Goal: Task Accomplishment & Management: Use online tool/utility

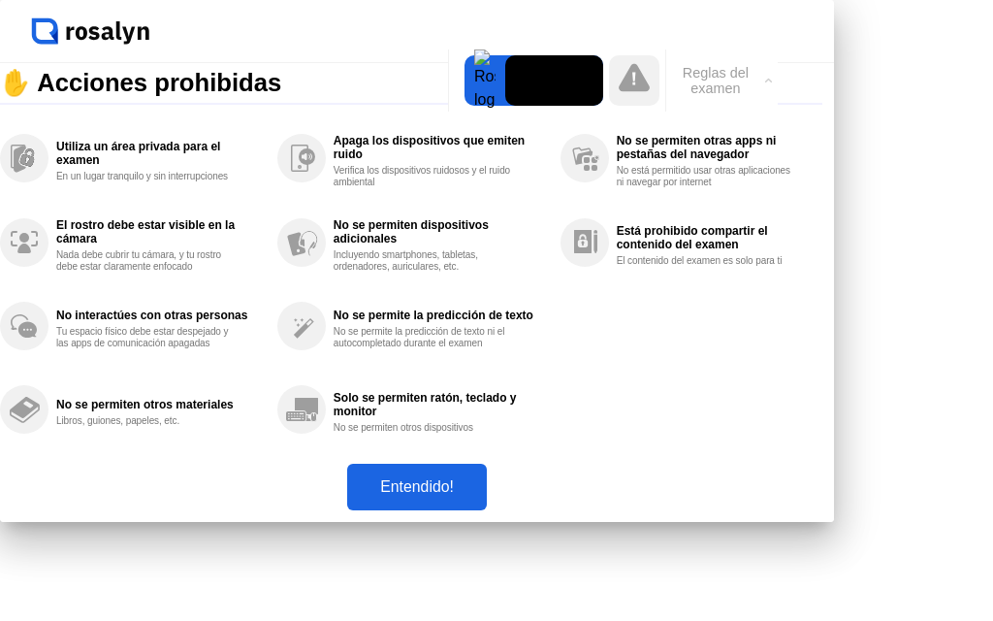
click at [487, 510] on button "Entendido!" at bounding box center [417, 487] width 140 height 47
click at [465, 106] on div at bounding box center [485, 80] width 41 height 50
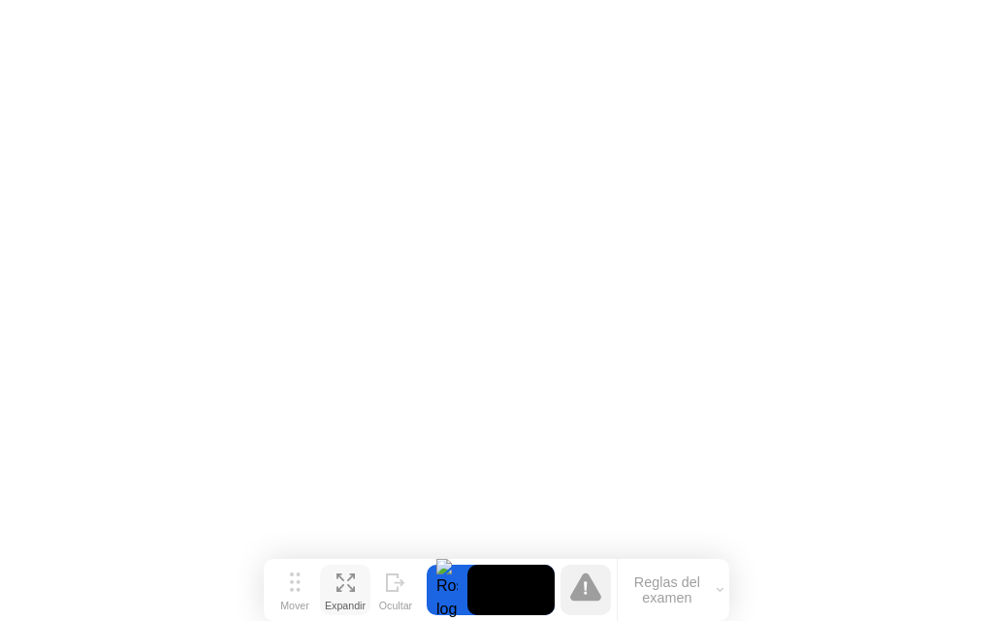
click at [339, 590] on icon at bounding box center [341, 588] width 8 height 8
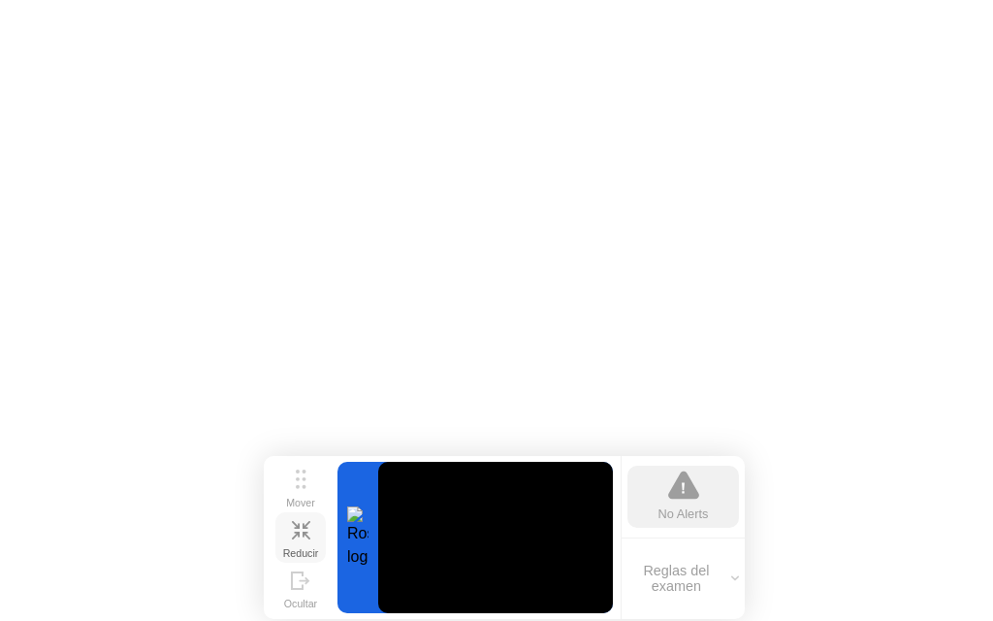
click at [685, 514] on div "No Alerts" at bounding box center [684, 513] width 50 height 18
click at [686, 490] on icon at bounding box center [683, 485] width 31 height 28
click at [685, 505] on div "No Alerts" at bounding box center [684, 513] width 50 height 18
click at [362, 548] on div at bounding box center [358, 537] width 41 height 151
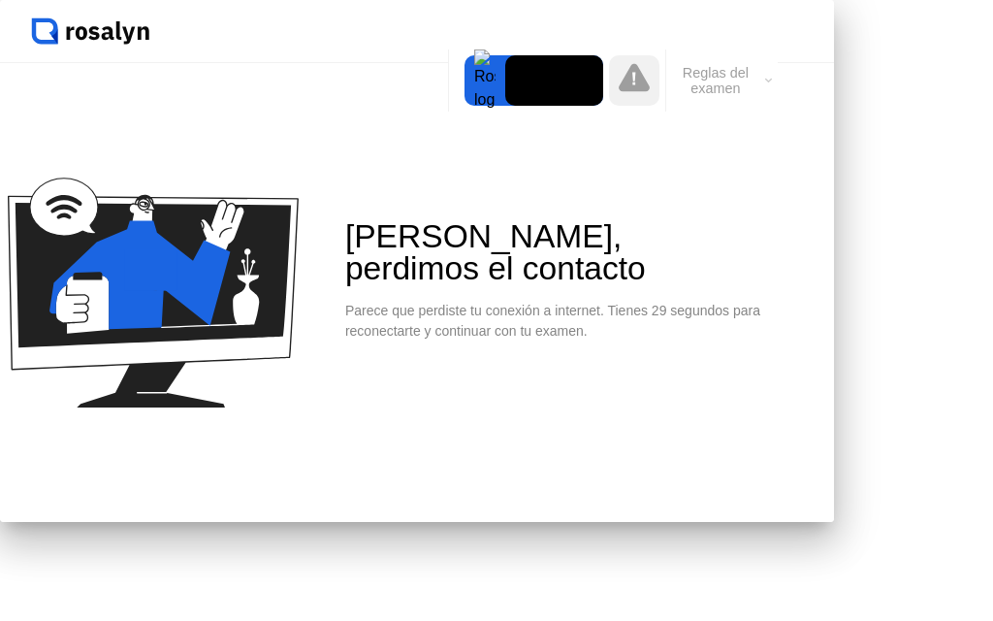
click at [633, 151] on div "[PERSON_NAME], perdimos el contacto Parece que perdiste tu conexión a internet.…" at bounding box center [417, 292] width 834 height 459
click at [600, 285] on div "[PERSON_NAME], perdimos el contacto" at bounding box center [526, 252] width 362 height 65
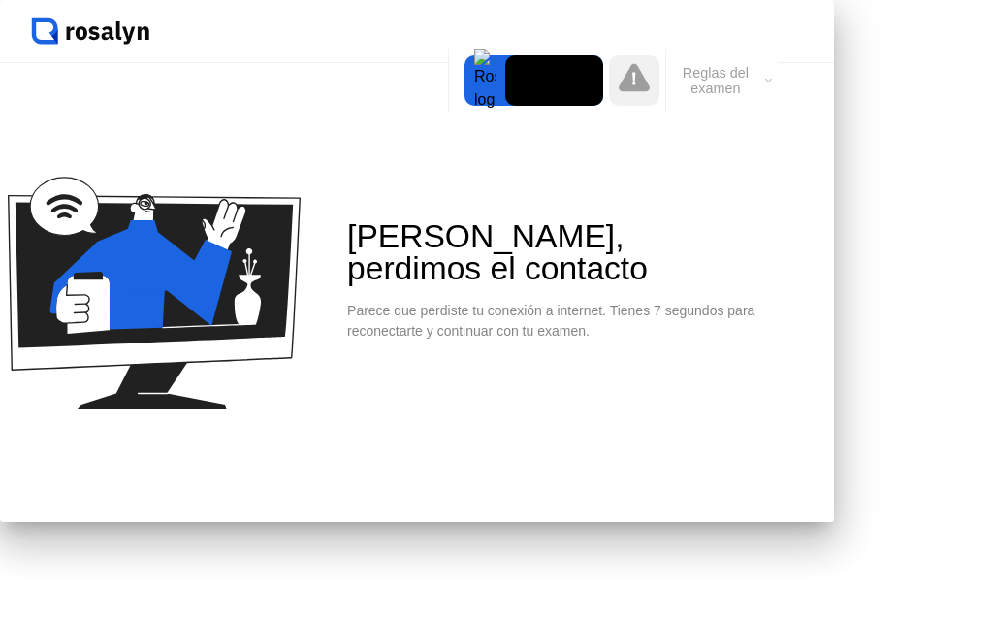
click at [602, 285] on div "[PERSON_NAME], perdimos el contacto" at bounding box center [528, 252] width 362 height 65
click at [626, 155] on div "[PERSON_NAME], perdimos el contacto Parece que perdiste tu conexión a internet.…" at bounding box center [417, 292] width 834 height 459
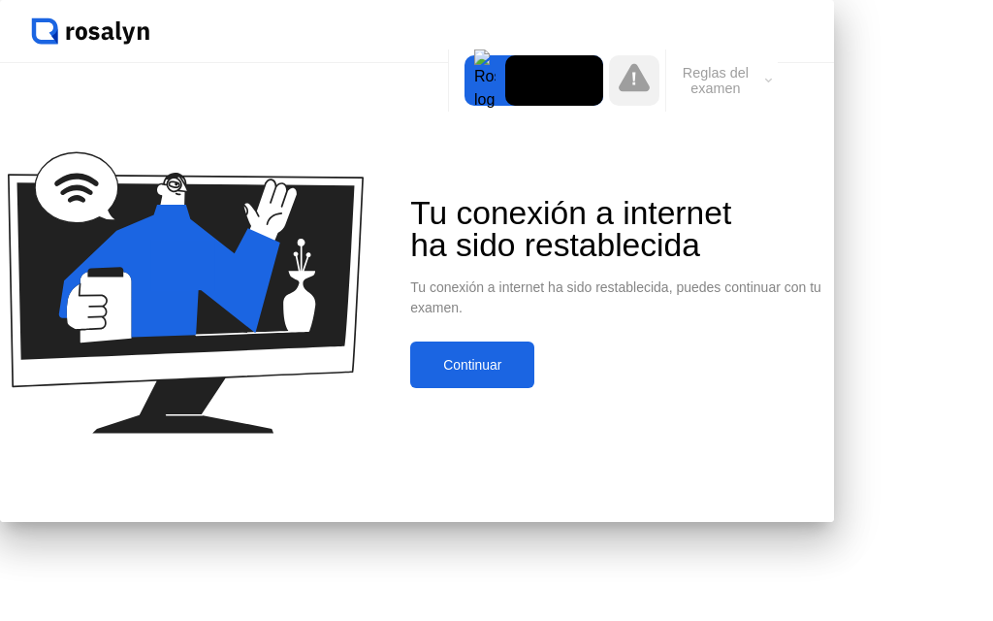
click at [535, 388] on button "Continuar" at bounding box center [472, 364] width 124 height 47
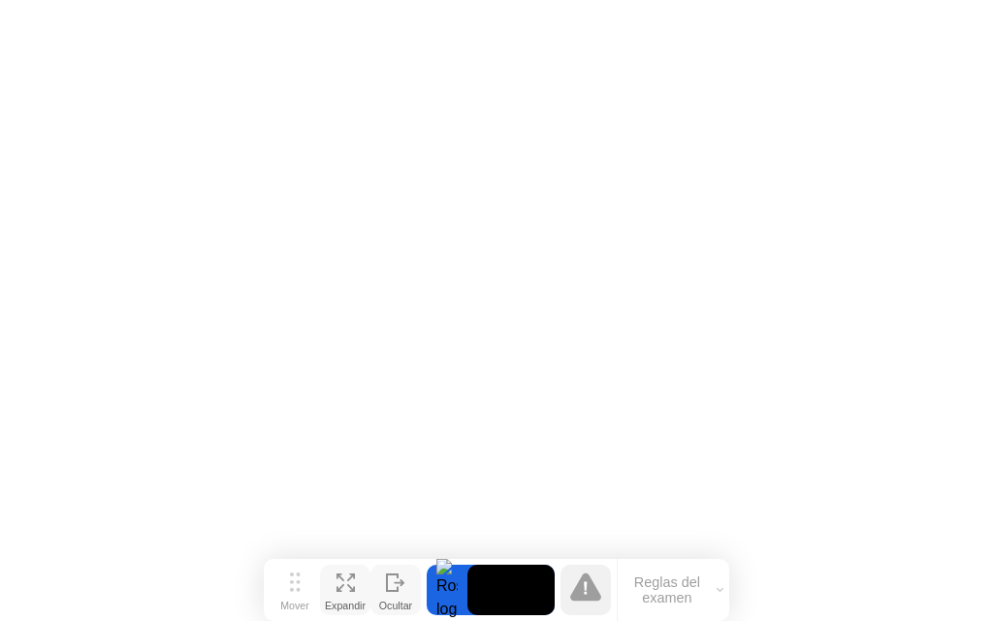
click at [393, 600] on div "Ocultar" at bounding box center [395, 606] width 33 height 12
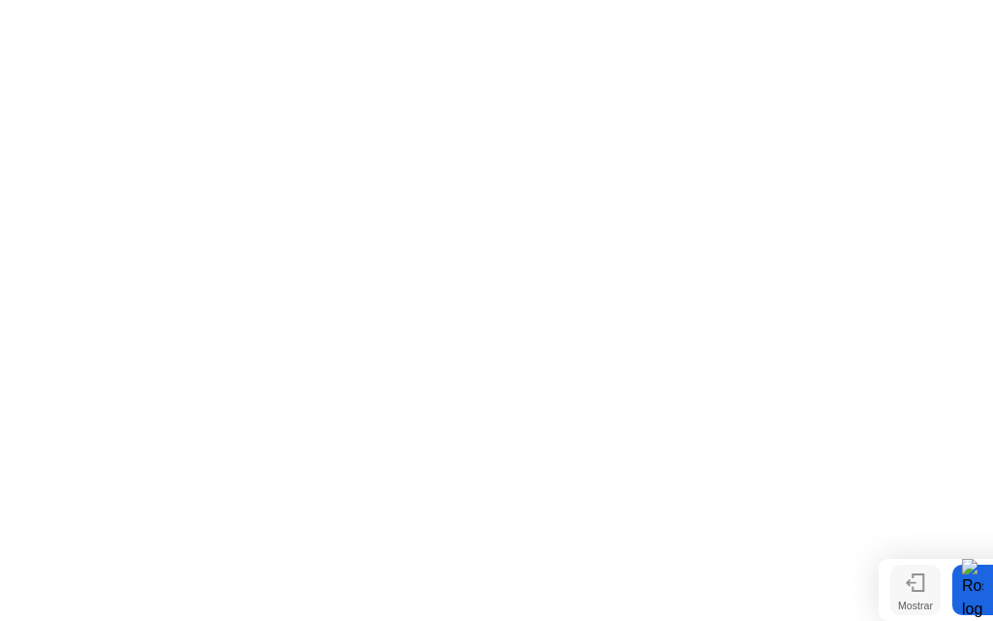
click at [916, 608] on div "Mostrar" at bounding box center [915, 606] width 35 height 12
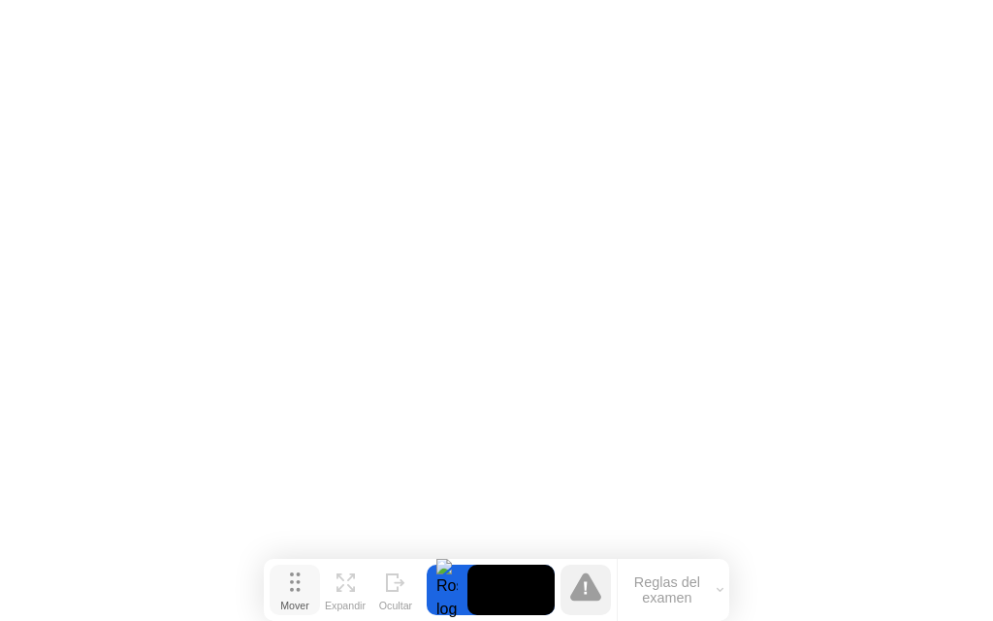
click at [303, 587] on button "Mover" at bounding box center [295, 590] width 50 height 50
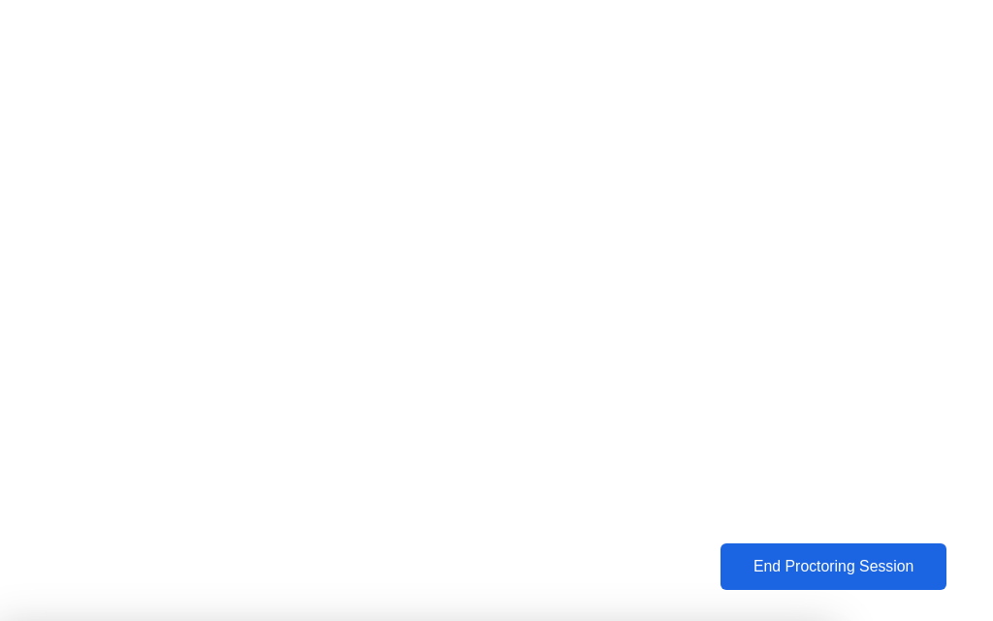
click at [768, 561] on div "End Proctoring Session" at bounding box center [834, 566] width 230 height 18
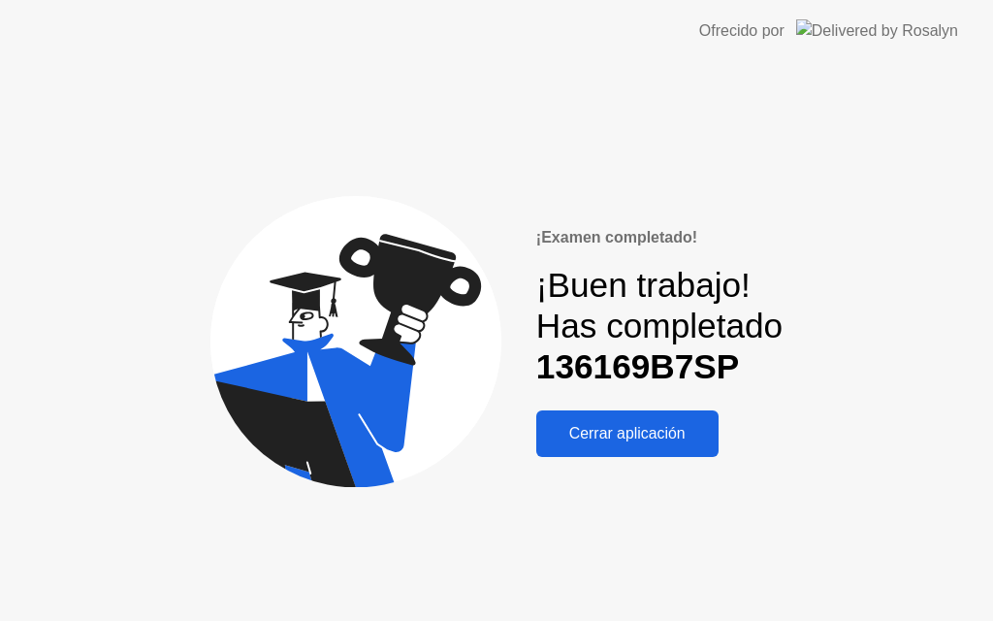
click at [667, 427] on div "Cerrar aplicación" at bounding box center [627, 433] width 171 height 17
